Goal: Task Accomplishment & Management: Use online tool/utility

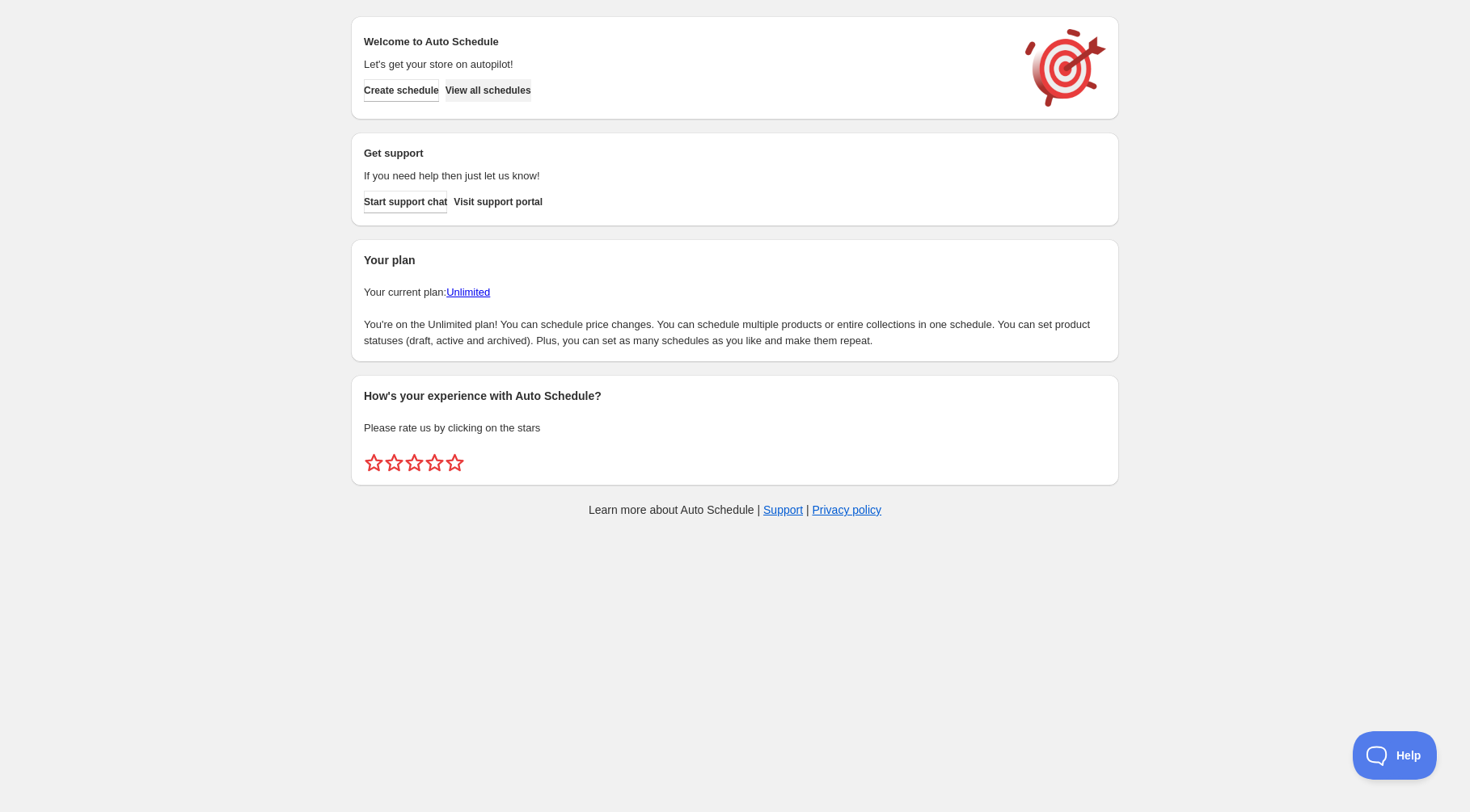
click at [501, 85] on span "View all schedules" at bounding box center [488, 91] width 86 height 13
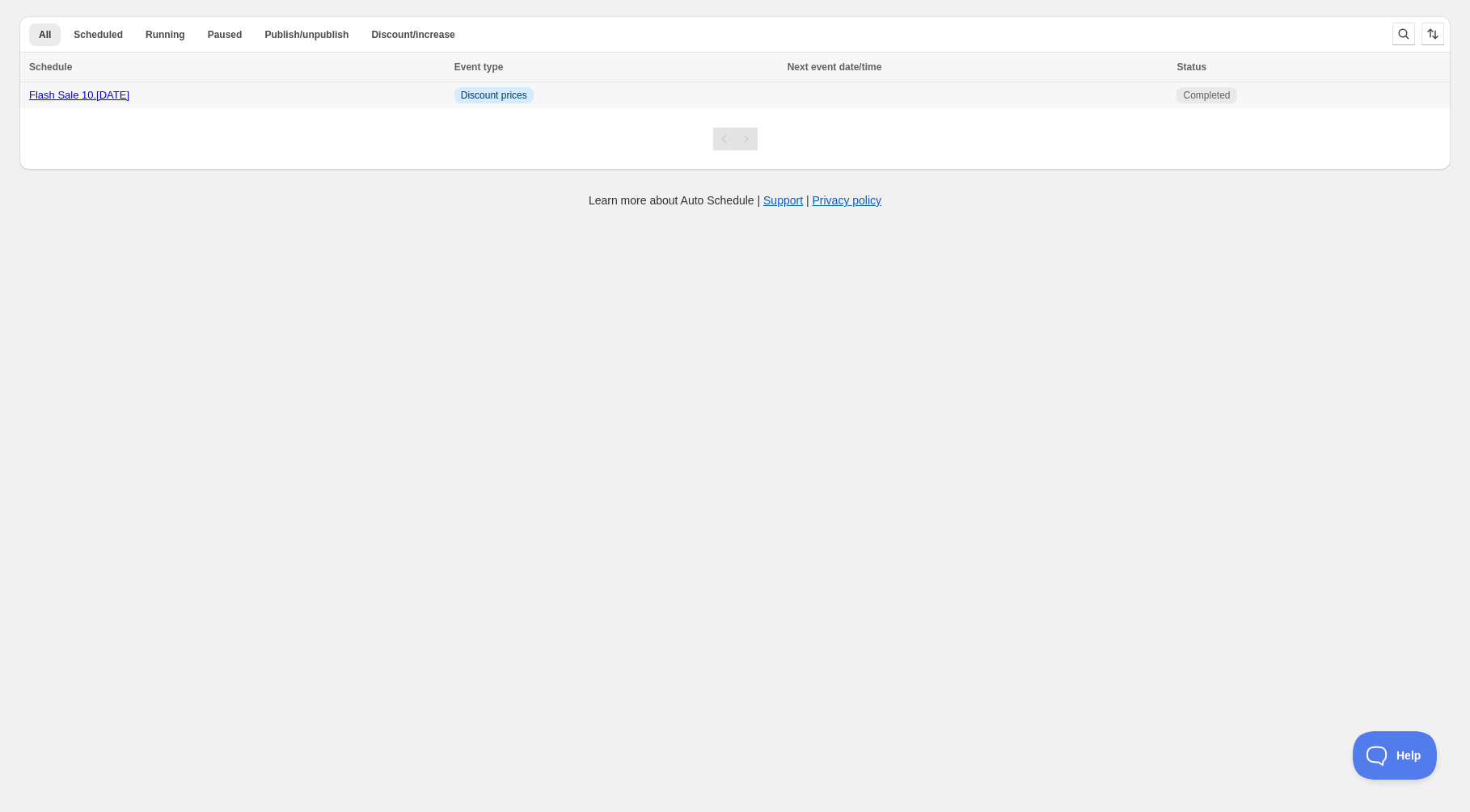
click at [105, 98] on link "Flash Sale 10.[DATE]" at bounding box center [79, 95] width 100 height 12
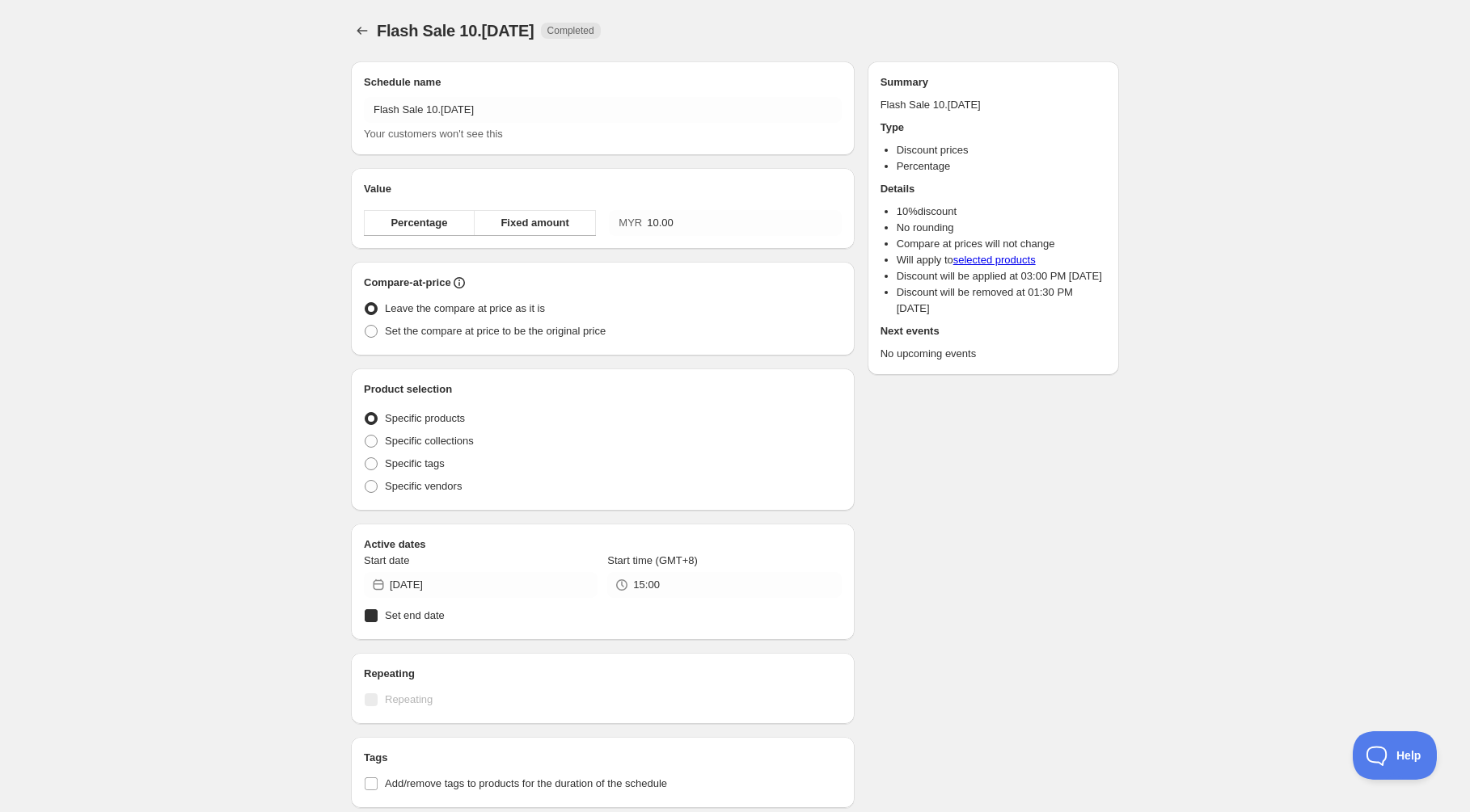
radio input "true"
checkbox input "true"
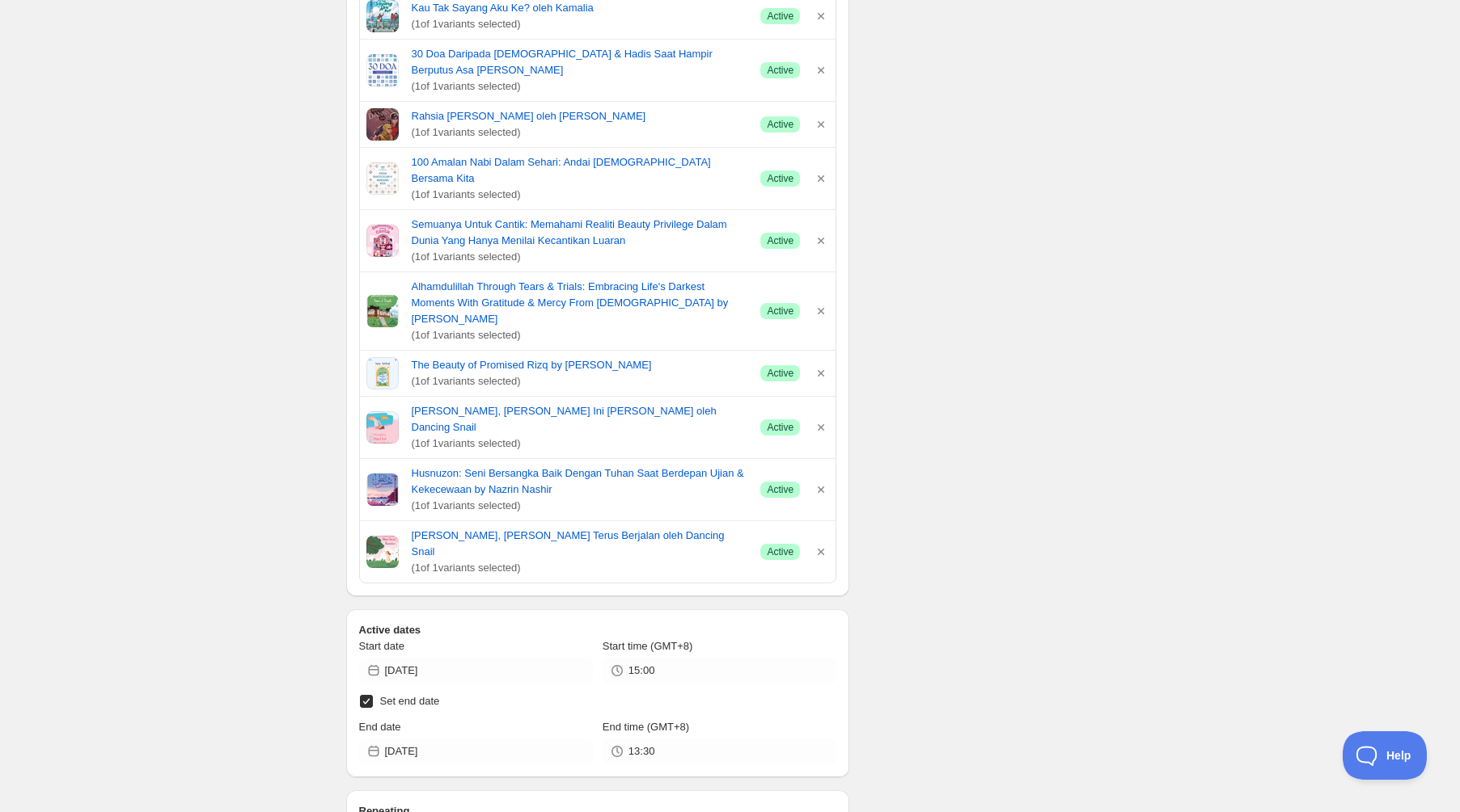
scroll to position [1314, 0]
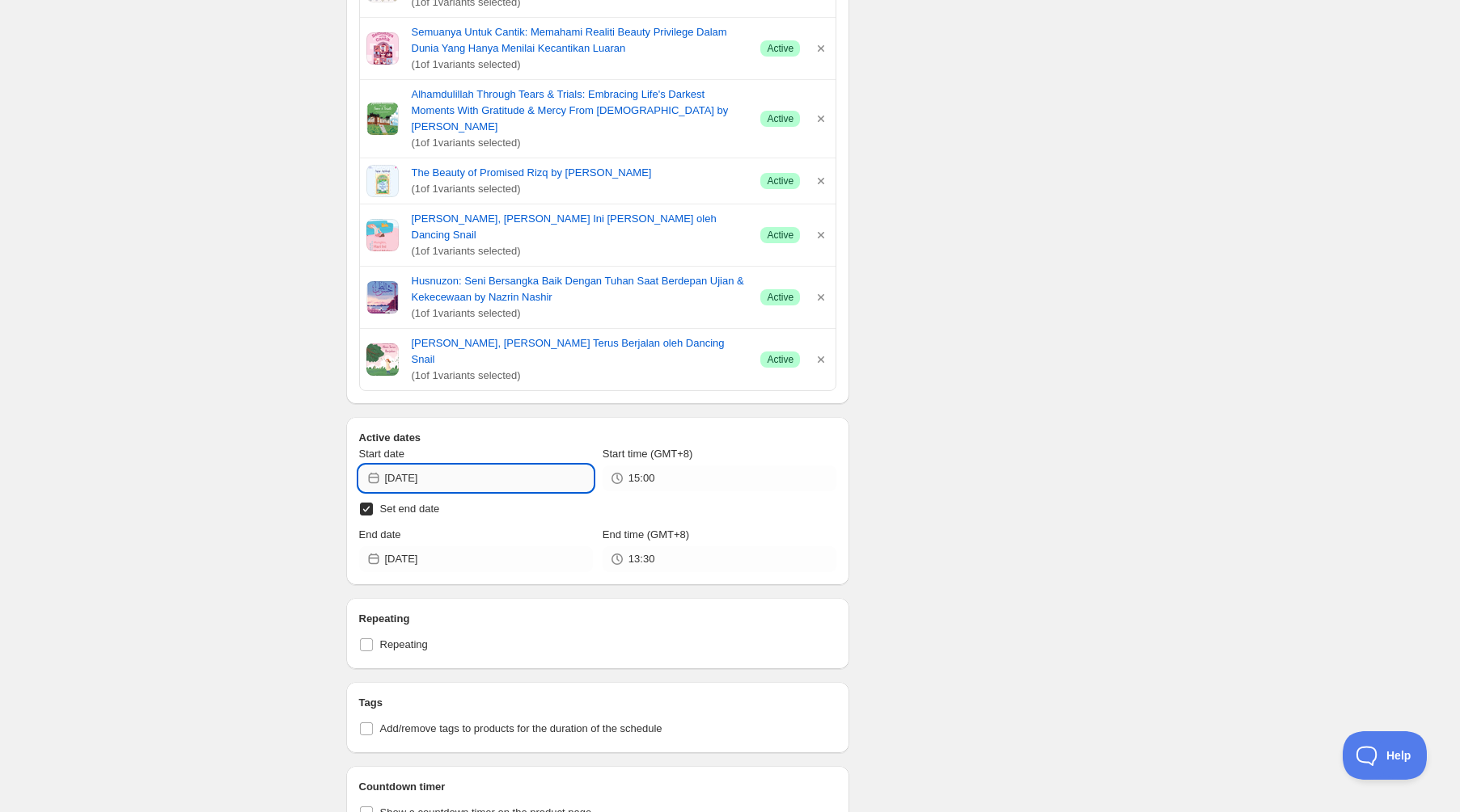
click at [464, 466] on input "[DATE]" at bounding box center [489, 478] width 208 height 26
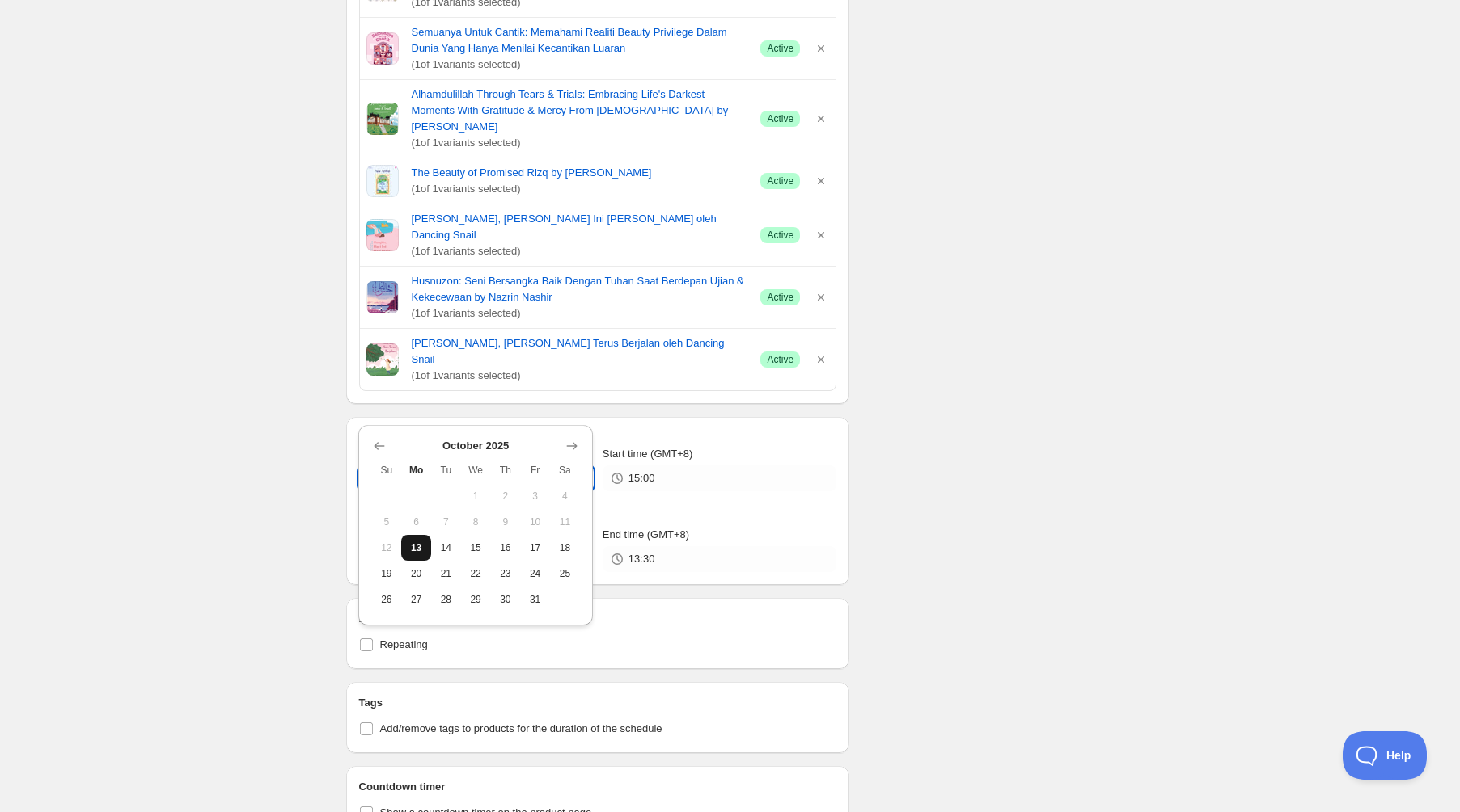
click at [407, 539] on button "13" at bounding box center [416, 547] width 30 height 26
type input "[DATE]"
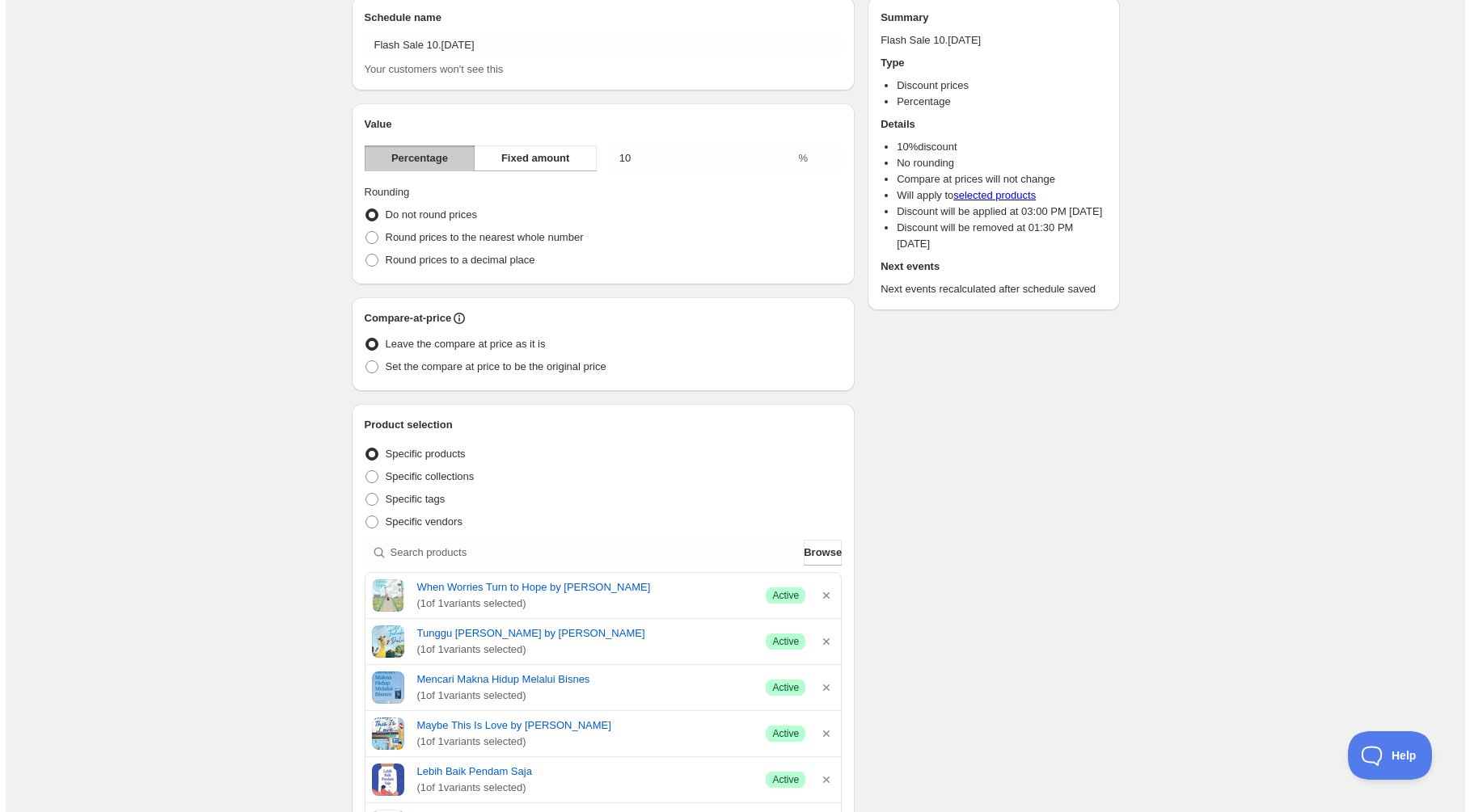
scroll to position [0, 0]
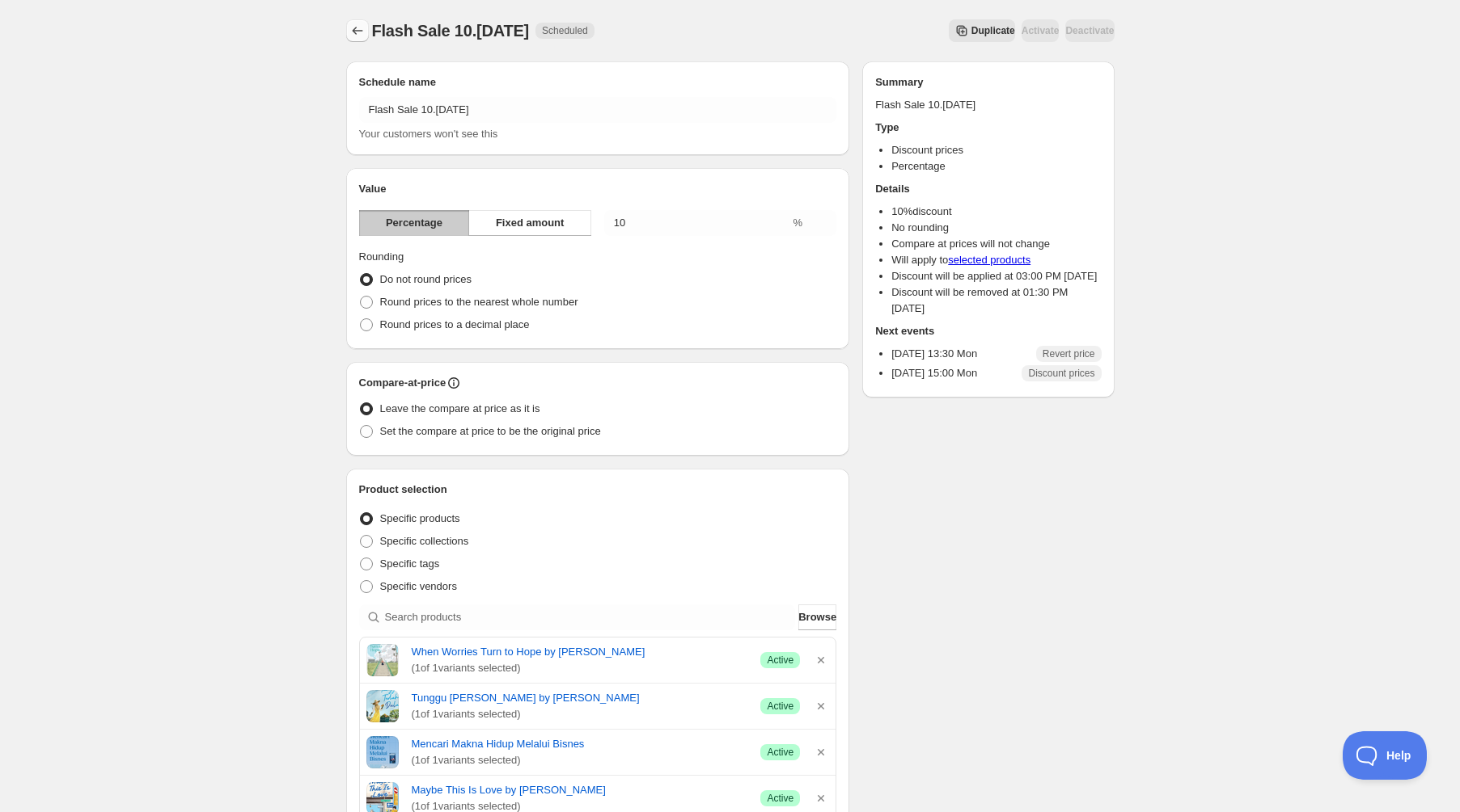
click at [357, 34] on icon "Schedules" at bounding box center [356, 30] width 16 height 16
